Goal: Information Seeking & Learning: Learn about a topic

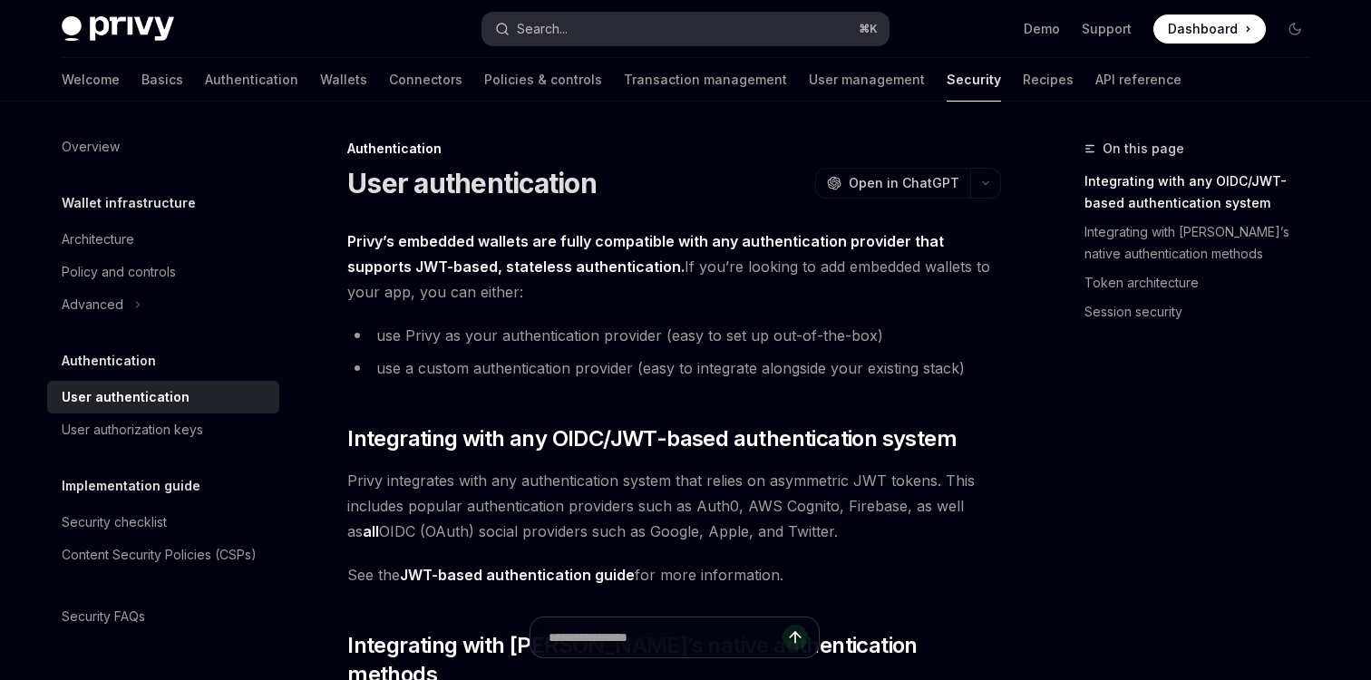
click at [653, 30] on button "Search... ⌘ K" at bounding box center [686, 29] width 406 height 33
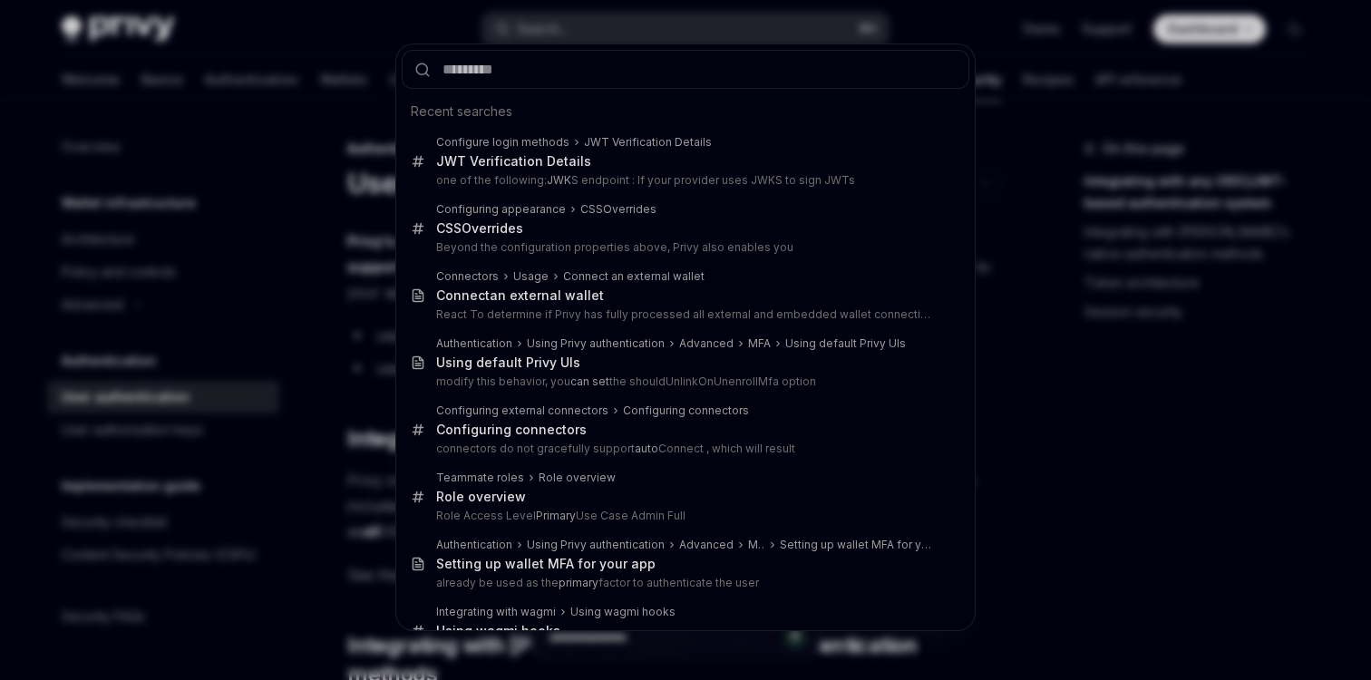
type input "**********"
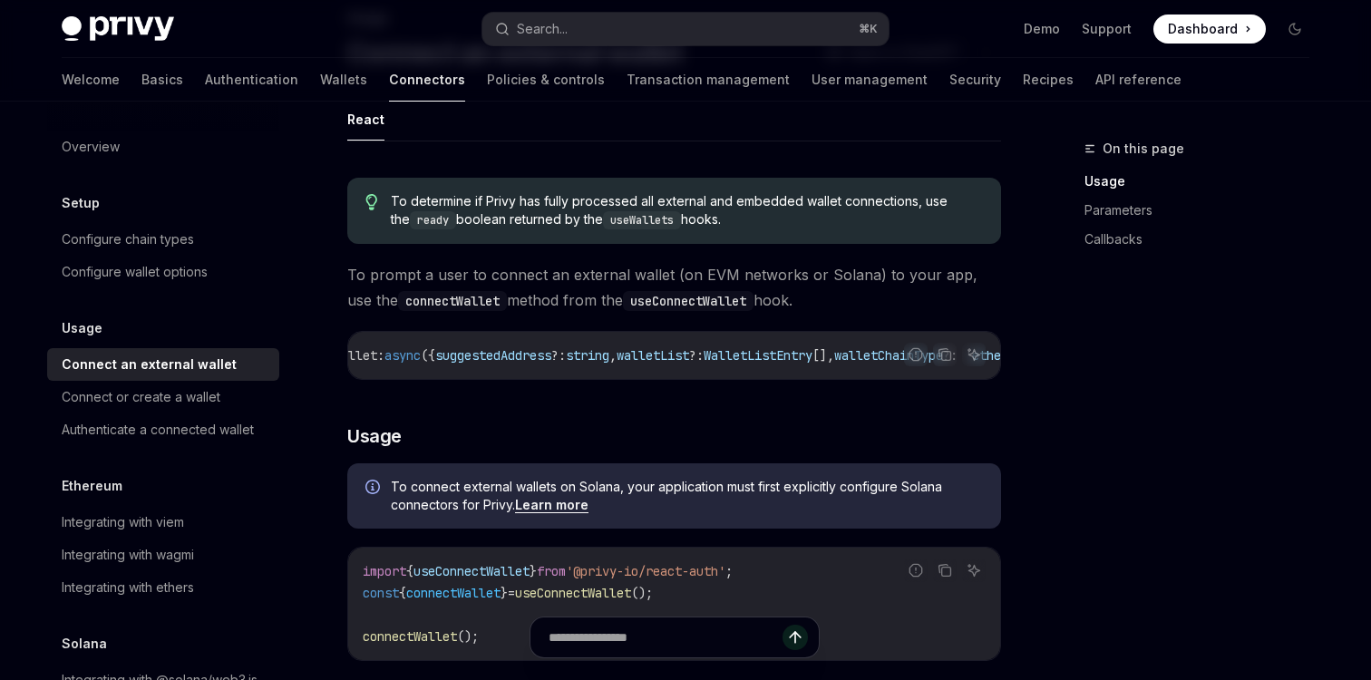
scroll to position [159, 0]
